Goal: Ask a question

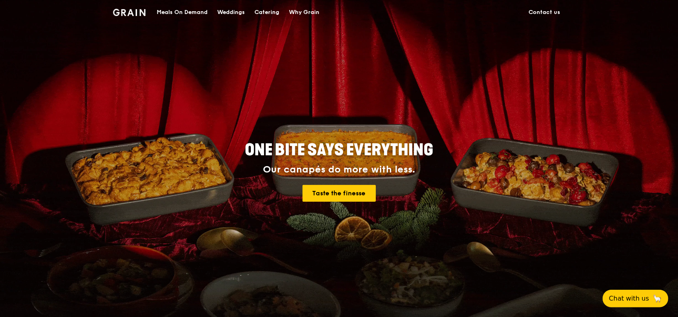
click at [539, 12] on link "Contact us" at bounding box center [544, 12] width 41 height 24
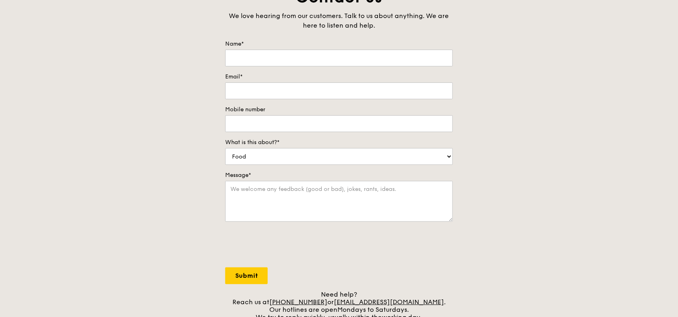
scroll to position [53, 0]
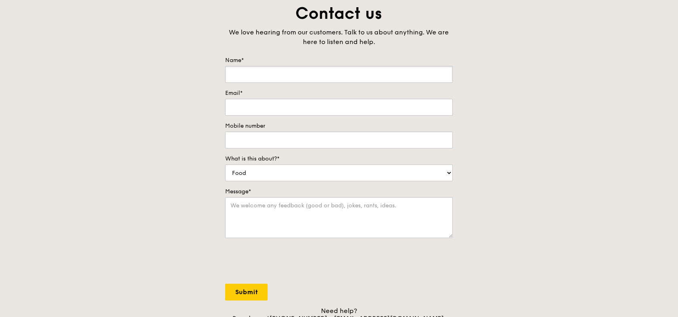
click at [301, 75] on input "Name*" at bounding box center [339, 74] width 228 height 17
type input "DLA Piper Singapore Pte. Ltd."
type input "[EMAIL_ADDRESS][PERSON_NAME][DOMAIN_NAME]"
type input "80287789"
click at [257, 208] on textarea "Message*" at bounding box center [339, 218] width 228 height 41
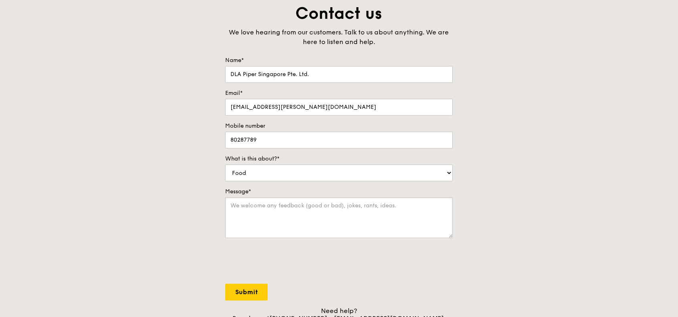
click at [257, 208] on textarea "Message*" at bounding box center [339, 218] width 228 height 41
click at [261, 172] on select "Food Service Billing/Payment Catering Others" at bounding box center [339, 173] width 228 height 17
click at [263, 172] on select "Food Service Billing/Payment Catering Others" at bounding box center [339, 173] width 228 height 17
select select "Others"
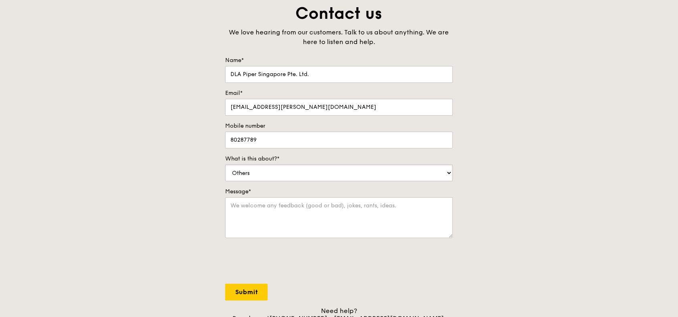
click at [225, 165] on select "Food Service Billing/Payment Catering Others" at bounding box center [339, 173] width 228 height 17
click at [245, 169] on select "Food Service Billing/Payment Catering Others" at bounding box center [339, 173] width 228 height 17
click at [225, 165] on select "Food Service Billing/Payment Catering Others" at bounding box center [339, 173] width 228 height 17
click at [271, 211] on textarea "Message*" at bounding box center [339, 218] width 228 height 41
click at [349, 216] on textarea "Hi, Can I have your assistance in giving me a copy of an invoice from my online…" at bounding box center [339, 218] width 228 height 41
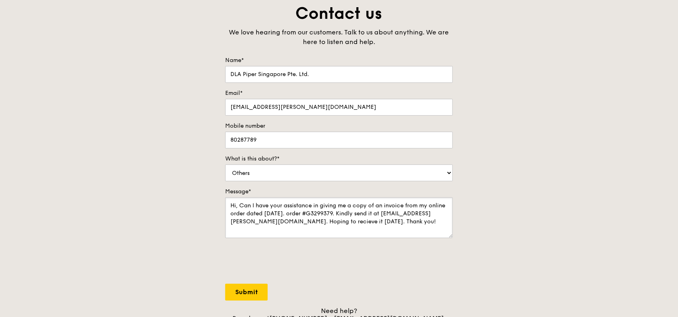
type textarea "Hi, Can I have your assistance in giving me a copy of an invoice from my online…"
click at [236, 286] on input "Submit" at bounding box center [246, 292] width 42 height 17
select select "Food"
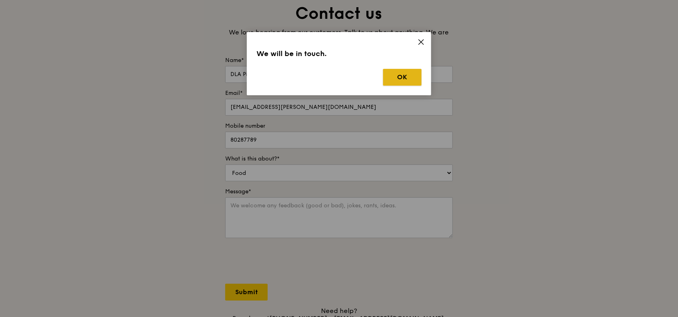
click at [407, 78] on button "OK" at bounding box center [402, 77] width 38 height 17
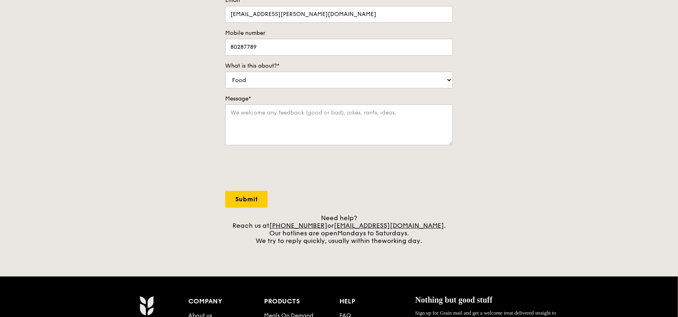
scroll to position [160, 0]
